Goal: Transaction & Acquisition: Purchase product/service

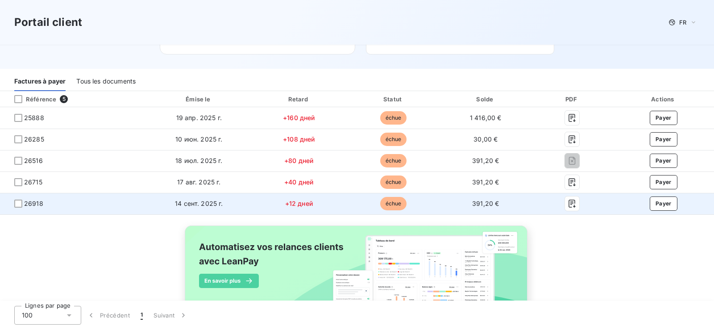
scroll to position [124, 0]
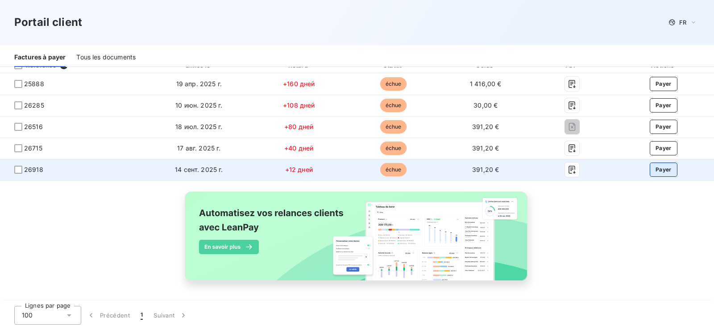
click at [663, 171] on button "Payer" at bounding box center [664, 169] width 28 height 14
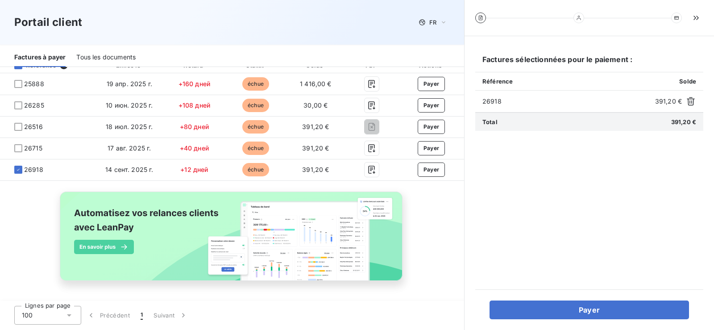
click at [422, 218] on div "Référence 5 Émise le Retard Statut Solde PDF Actions 25888 19 апр. 2025 г. +160…" at bounding box center [232, 179] width 464 height 244
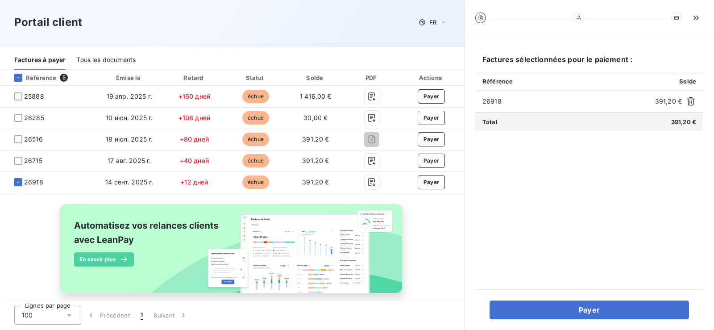
scroll to position [124, 0]
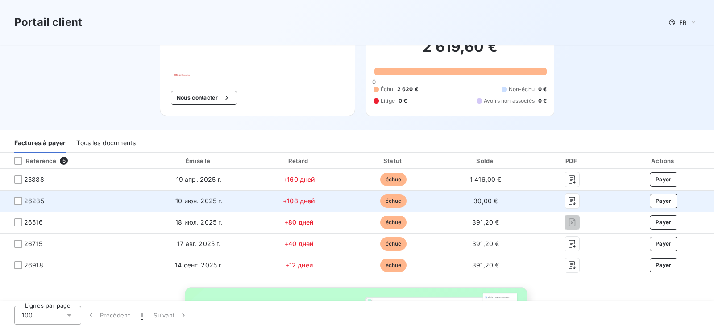
scroll to position [45, 0]
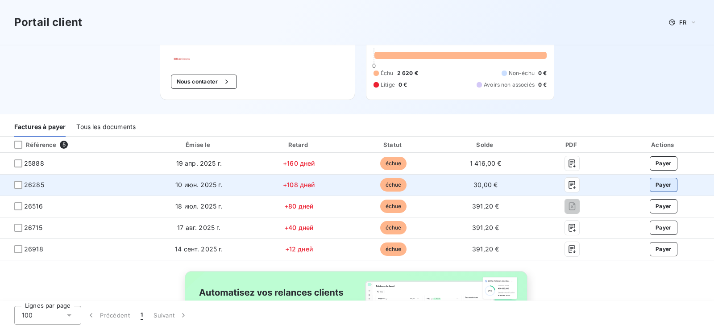
click at [658, 184] on button "Payer" at bounding box center [664, 185] width 28 height 14
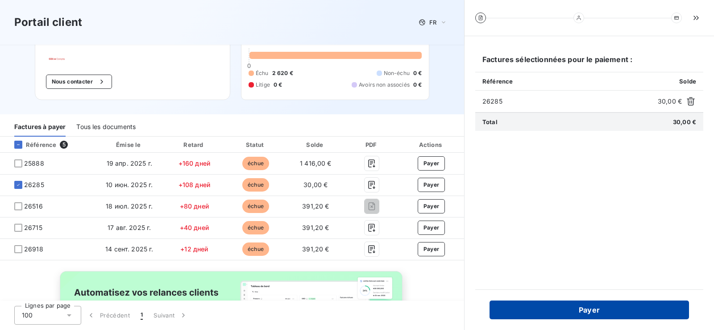
click at [588, 315] on button "Payer" at bounding box center [590, 309] width 200 height 19
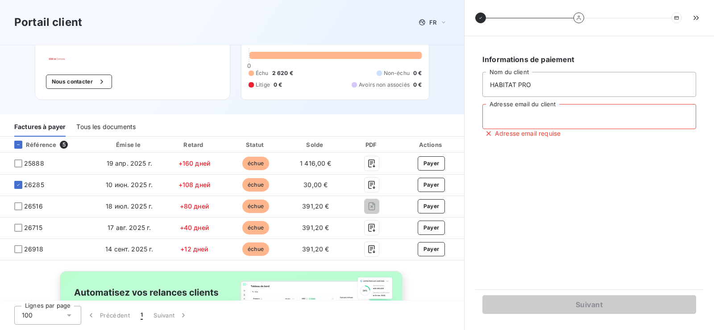
click at [534, 118] on input "Adresse email du client" at bounding box center [590, 116] width 214 height 25
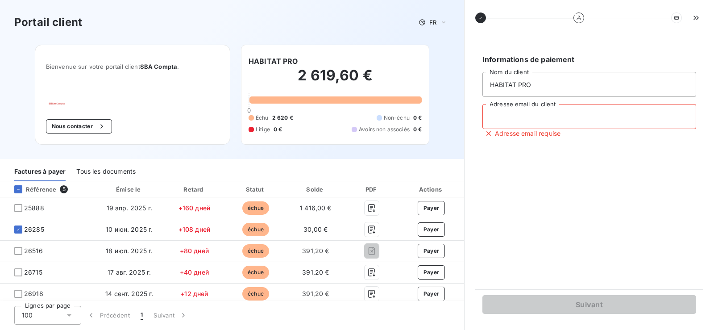
click at [116, 169] on div "Tous les documents" at bounding box center [105, 171] width 59 height 19
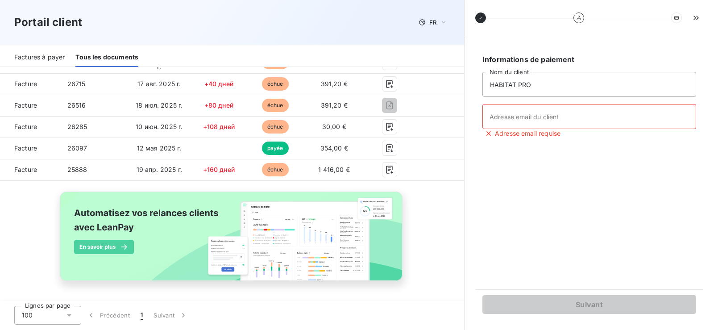
scroll to position [149, 0]
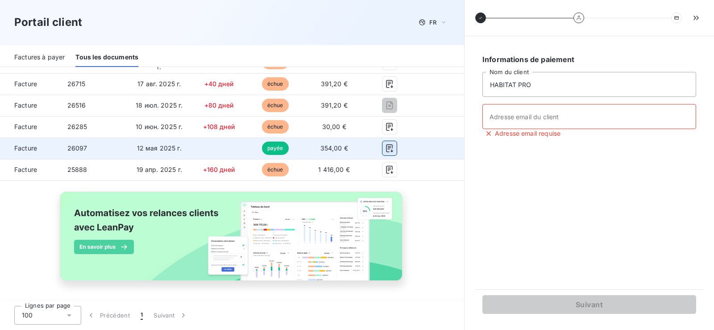
click at [385, 145] on icon "button" at bounding box center [389, 148] width 9 height 9
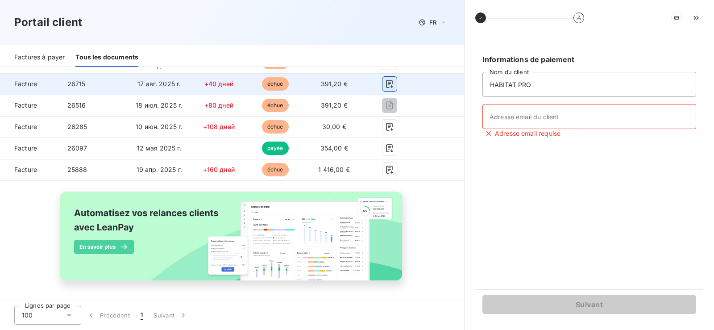
click at [387, 80] on icon "button" at bounding box center [389, 84] width 7 height 8
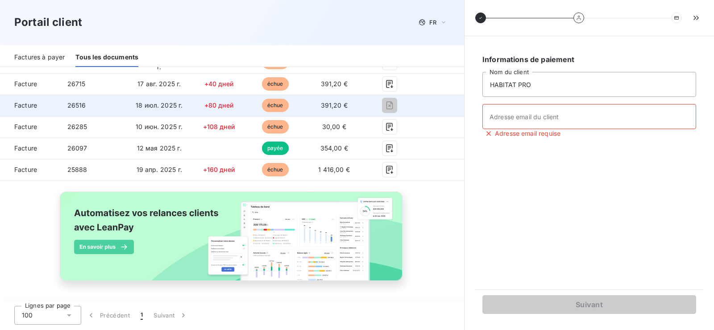
click at [26, 102] on span "Facture" at bounding box center [30, 105] width 46 height 9
click at [275, 104] on span "échue" at bounding box center [275, 105] width 27 height 13
